Goal: Find specific page/section: Find specific page/section

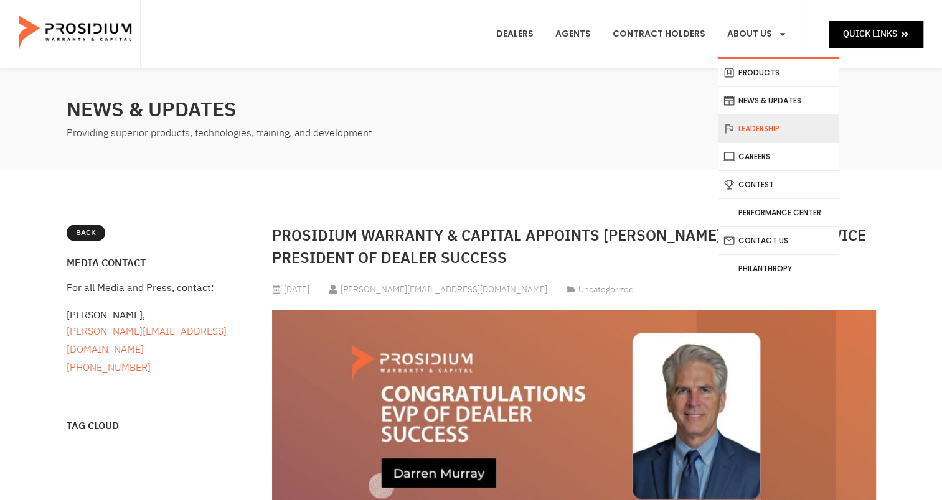
click at [749, 124] on link "Leadership" at bounding box center [778, 128] width 121 height 27
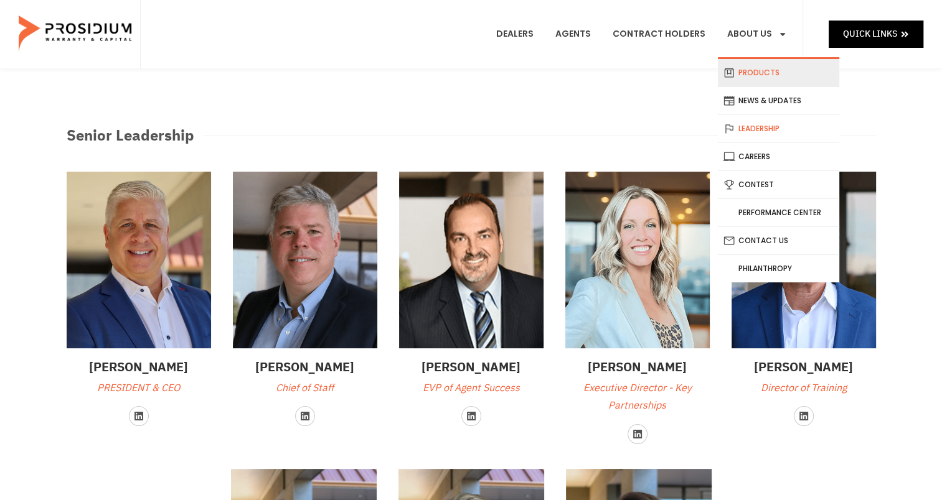
click at [767, 73] on link "Products" at bounding box center [778, 72] width 121 height 27
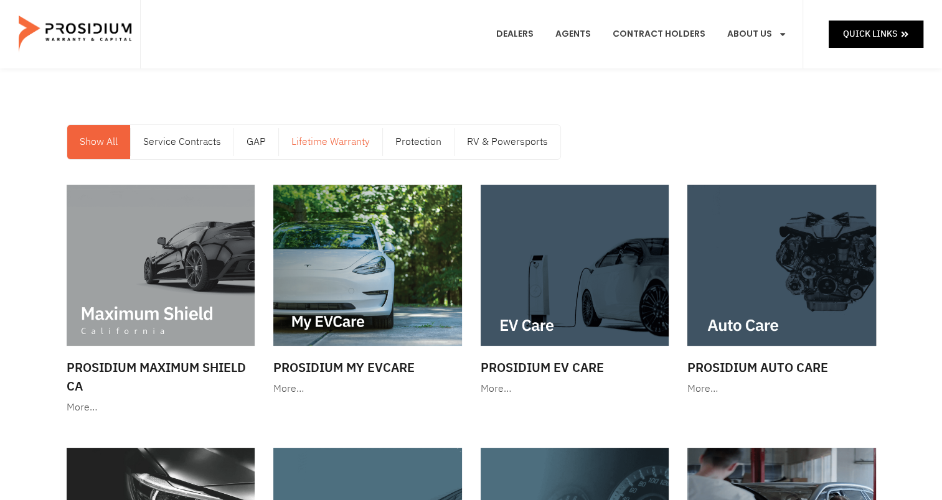
click at [307, 141] on link "Lifetime Warranty" at bounding box center [330, 142] width 103 height 34
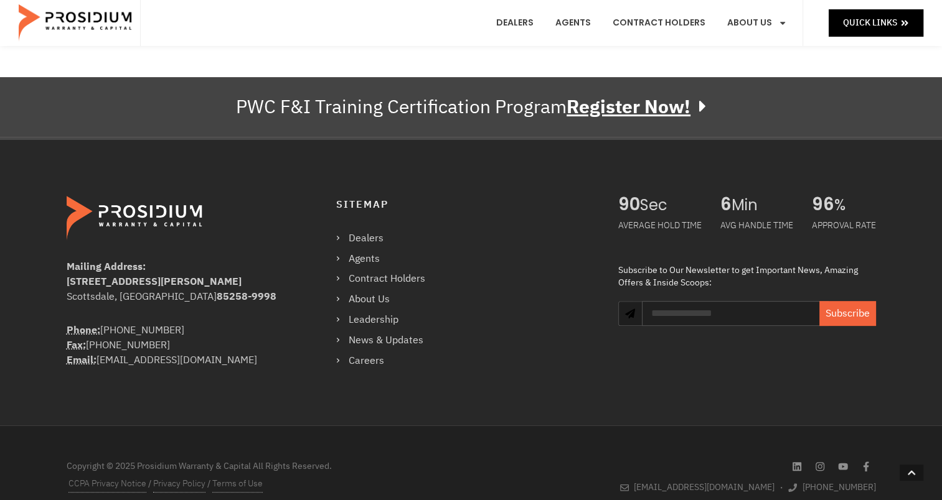
scroll to position [421, 0]
